Goal: Task Accomplishment & Management: Use online tool/utility

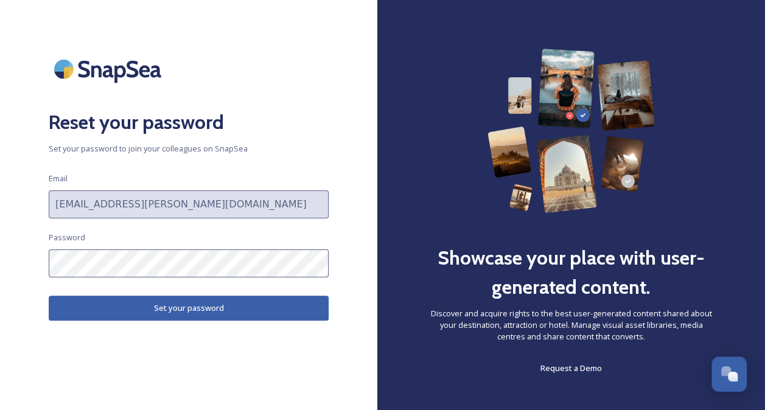
click at [183, 313] on button "Set your password" at bounding box center [189, 308] width 280 height 25
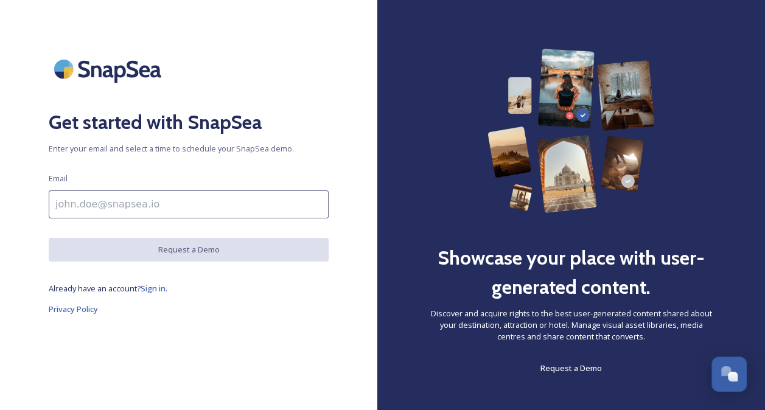
scroll to position [14, 0]
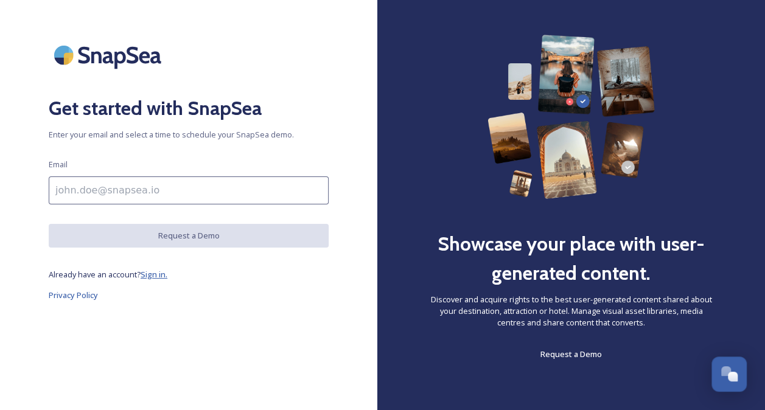
click at [159, 275] on span "Sign in." at bounding box center [154, 274] width 27 height 11
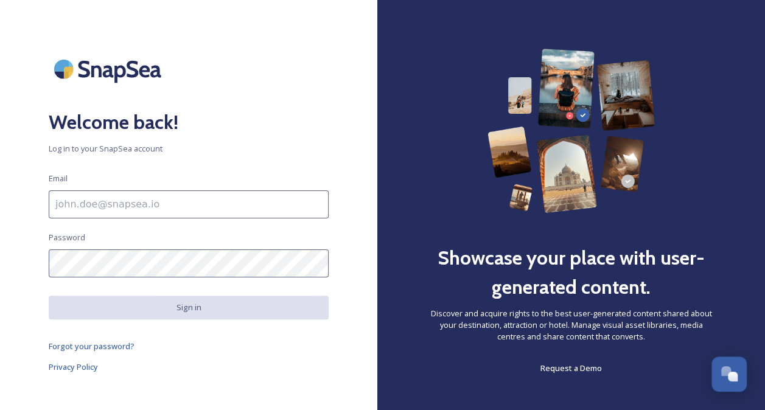
click at [133, 206] on input at bounding box center [189, 205] width 280 height 28
type input "[EMAIL_ADDRESS][PERSON_NAME][DOMAIN_NAME]"
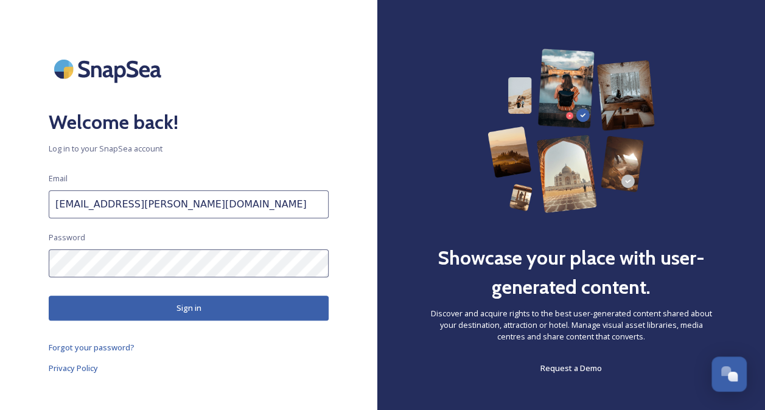
click at [180, 315] on button "Sign in" at bounding box center [189, 308] width 280 height 25
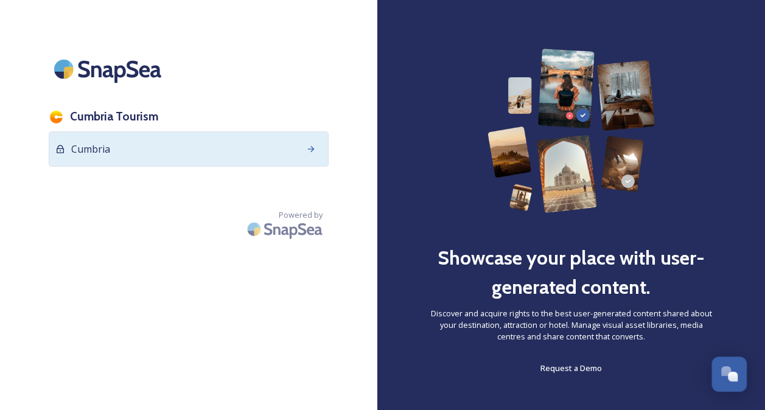
click at [101, 143] on span "Cumbria" at bounding box center [90, 149] width 39 height 15
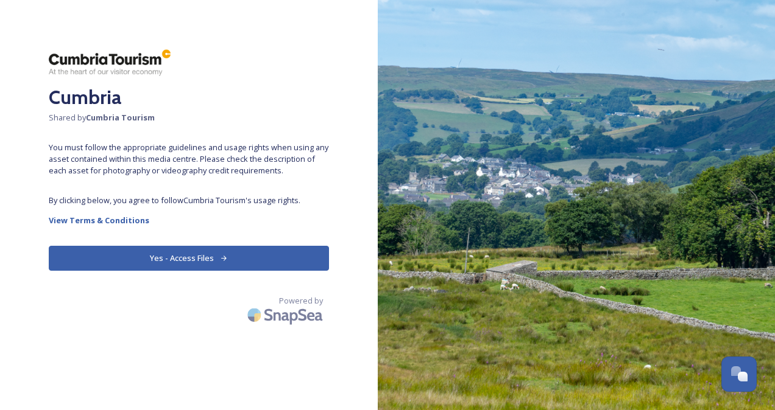
click at [209, 267] on button "Yes - Access Files" at bounding box center [189, 258] width 280 height 25
